Goal: Navigation & Orientation: Find specific page/section

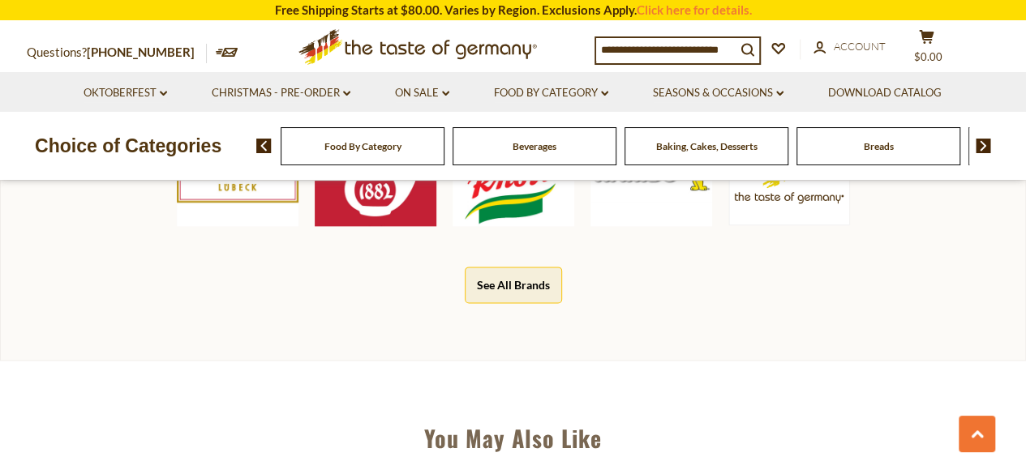
scroll to position [811, 0]
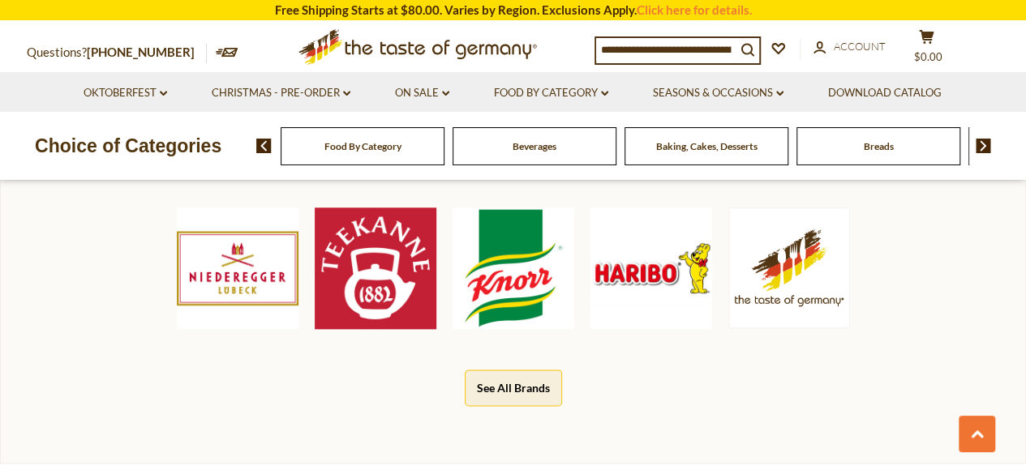
click at [503, 382] on button "See All Brands" at bounding box center [513, 388] width 97 height 36
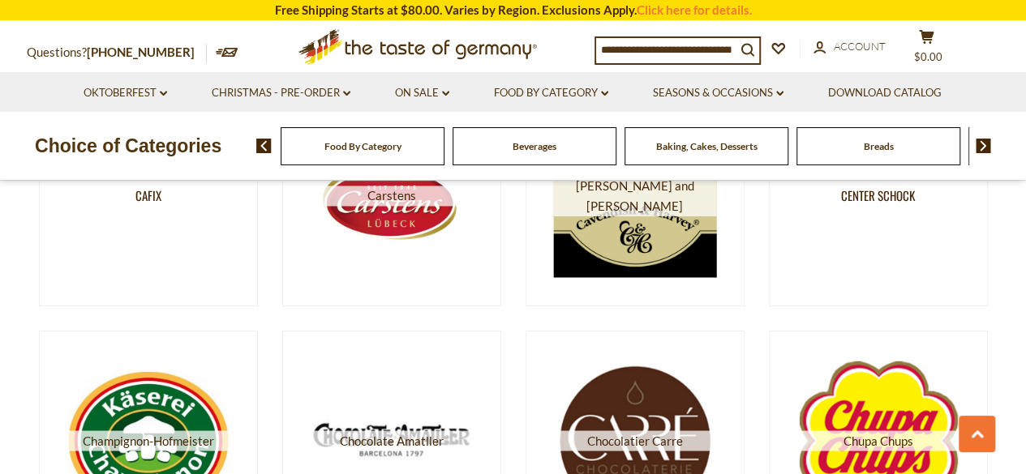
scroll to position [2675, 0]
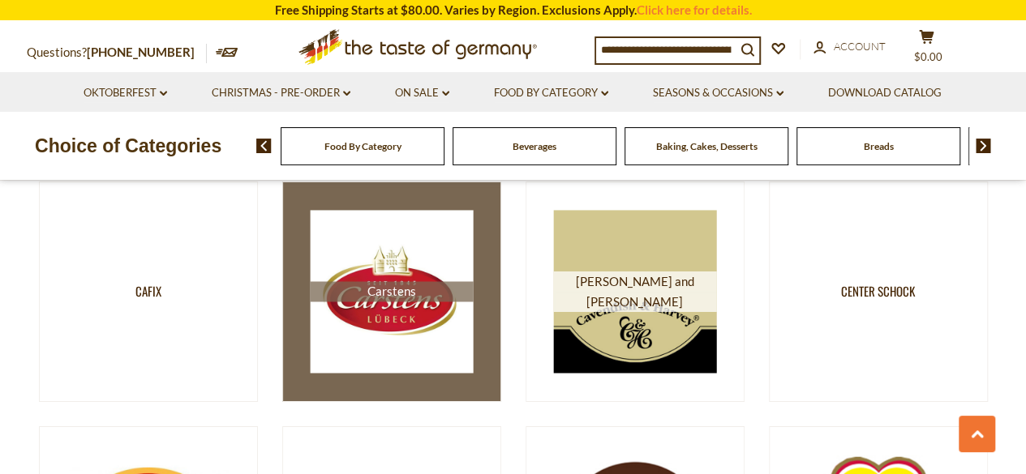
click at [402, 302] on img at bounding box center [391, 291] width 163 height 163
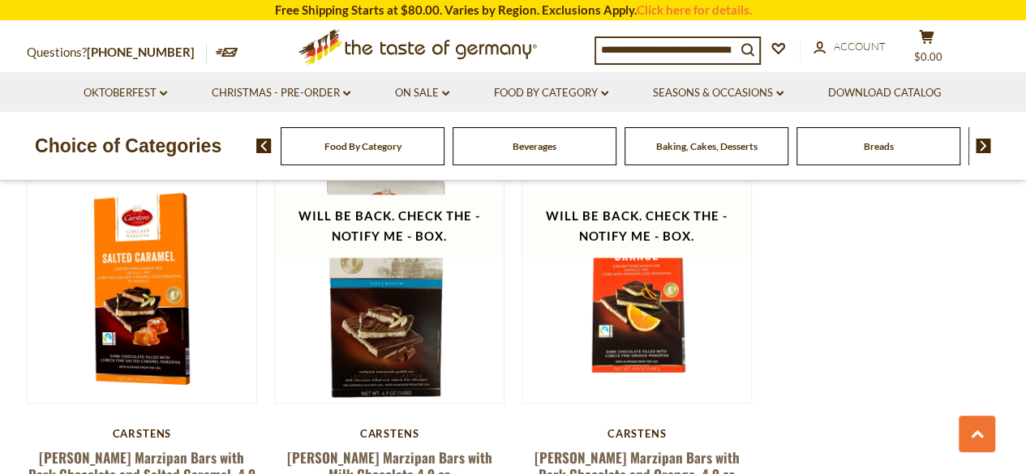
scroll to position [973, 0]
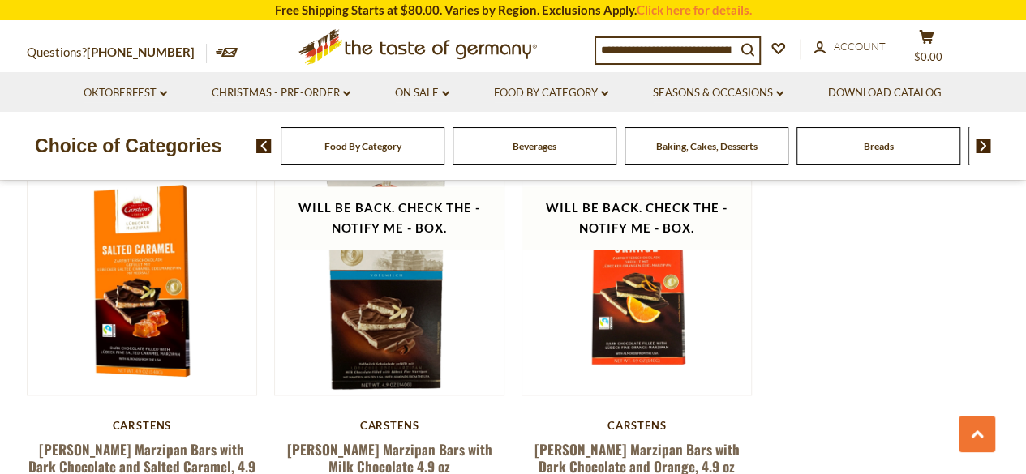
drag, startPoint x: 971, startPoint y: 300, endPoint x: 1037, endPoint y: 284, distance: 67.6
click at [1025, 285] on html "star arrow-up arrow-left arrow-right close arrow-down search check-mark plus mi…" at bounding box center [513, 267] width 1026 height 2481
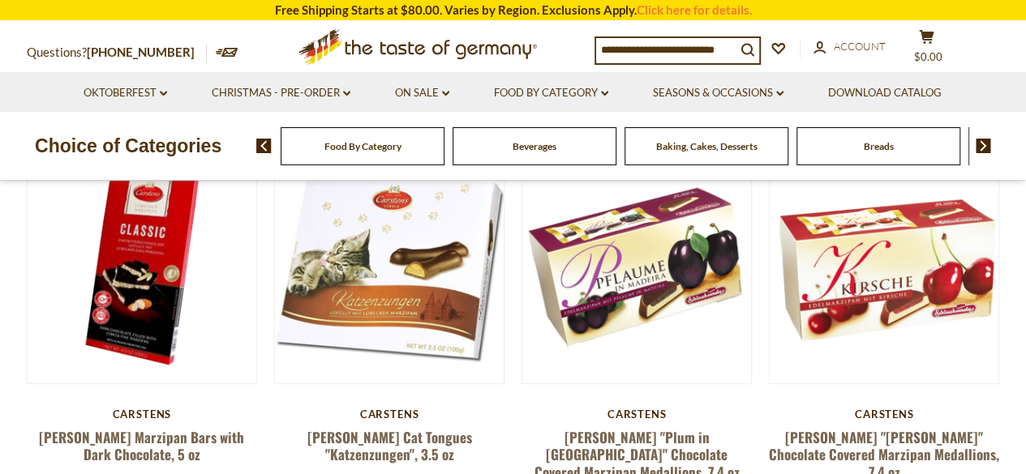
scroll to position [172, 0]
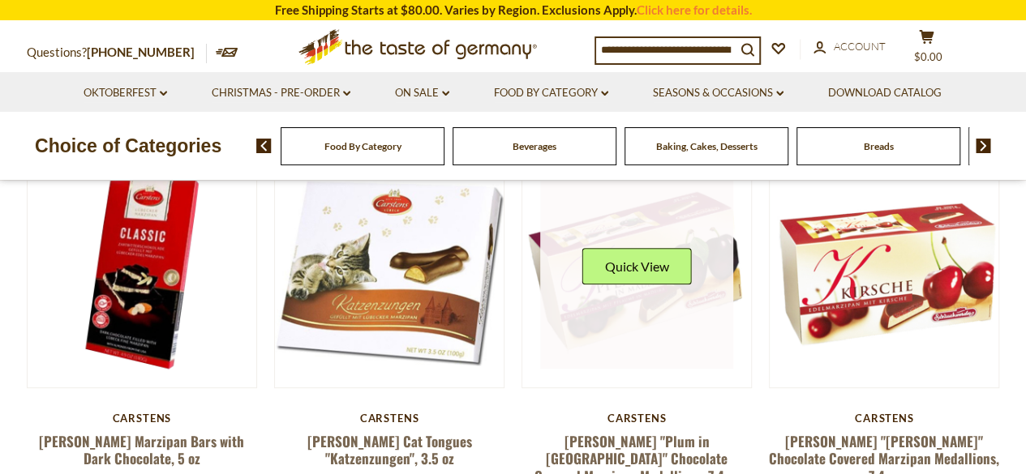
click at [663, 341] on link at bounding box center [636, 273] width 193 height 193
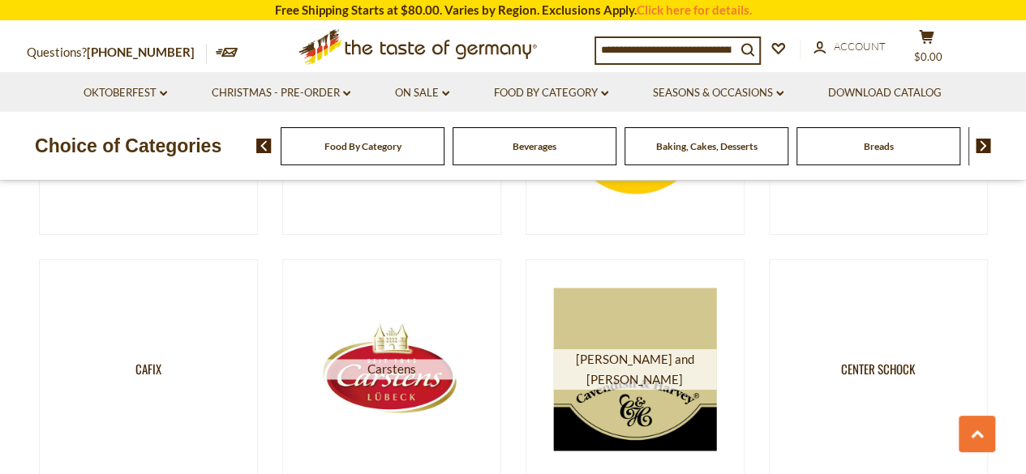
scroll to position [2675, 0]
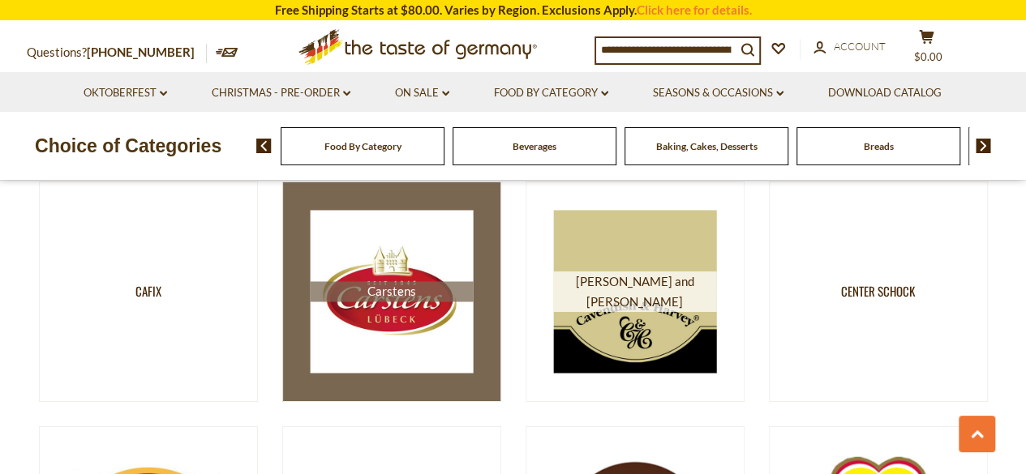
click at [378, 302] on img at bounding box center [391, 291] width 163 height 163
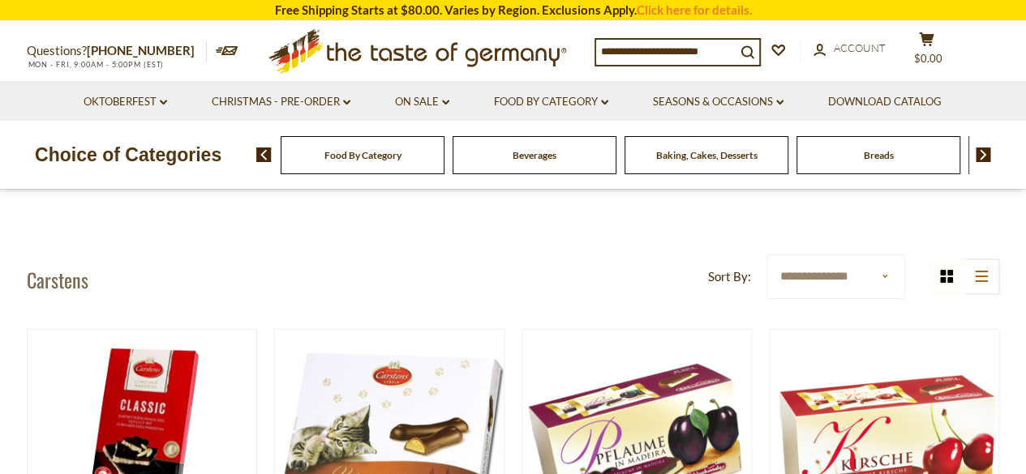
click at [359, 162] on div "Food By Category" at bounding box center [363, 155] width 164 height 38
